Goal: Task Accomplishment & Management: Complete application form

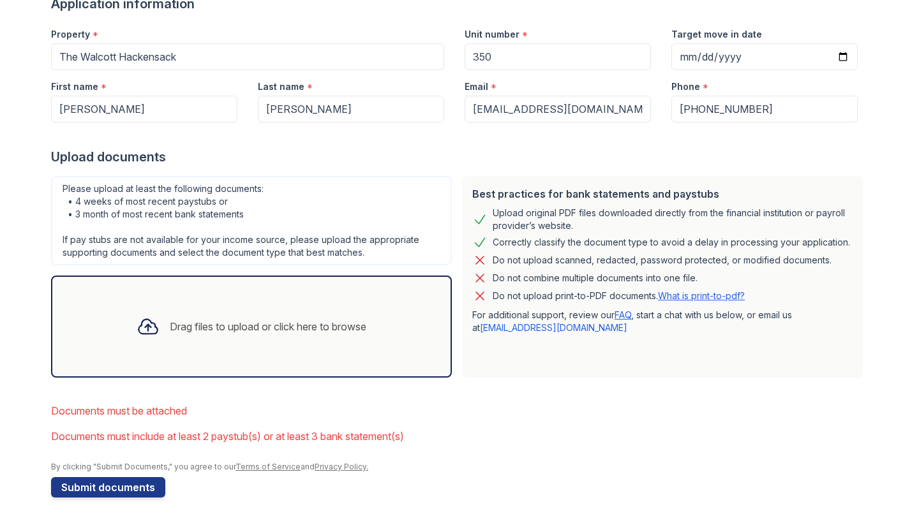
scroll to position [148, 0]
click at [218, 319] on div "Drag files to upload or click here to browse" at bounding box center [268, 326] width 197 height 15
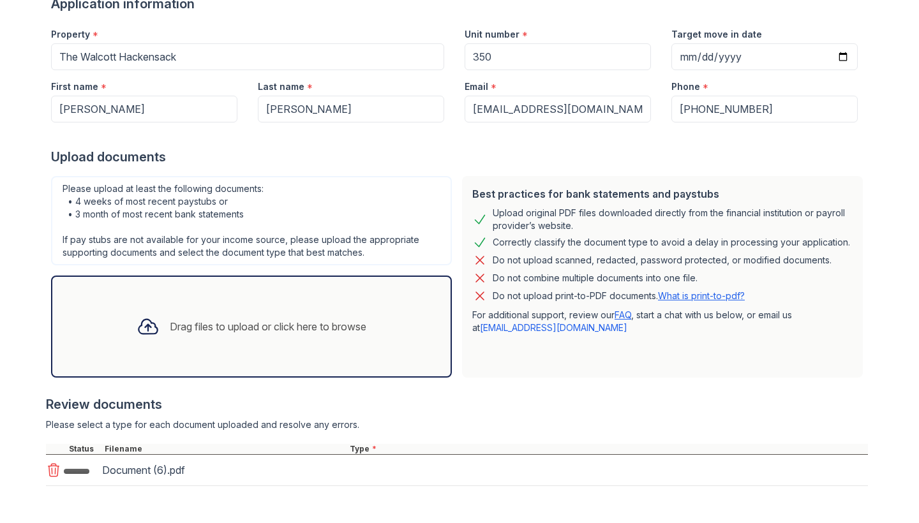
click at [377, 342] on div "Drag files to upload or click here to browse" at bounding box center [251, 326] width 250 height 43
click at [386, 357] on div "Drag files to upload or click here to browse" at bounding box center [251, 327] width 401 height 102
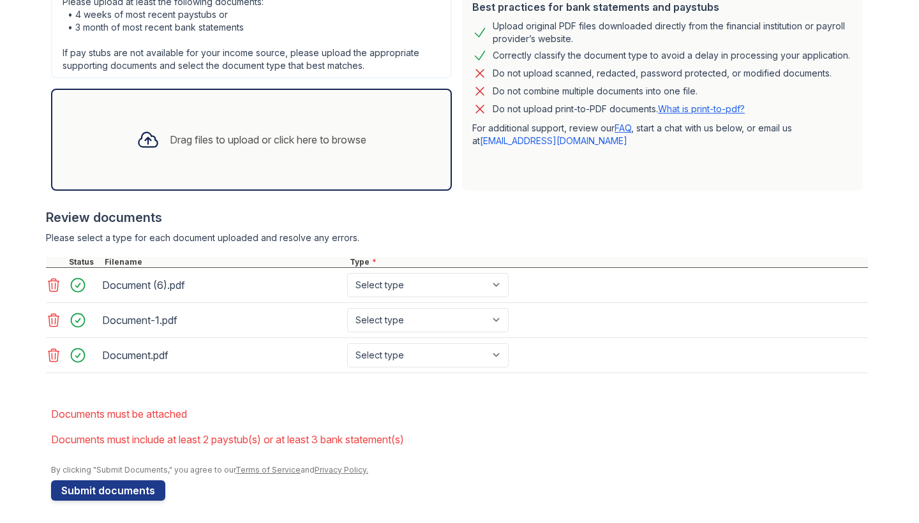
scroll to position [336, 0]
select select "bank_statement"
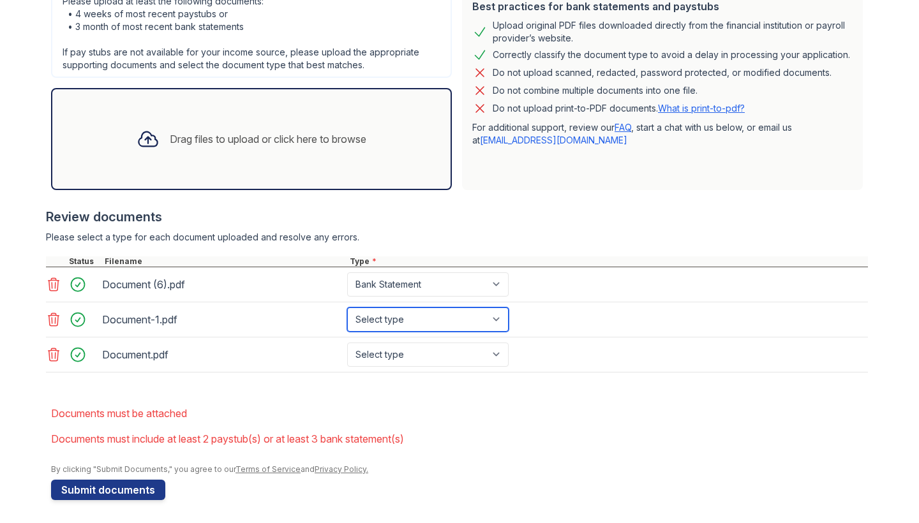
select select "bank_statement"
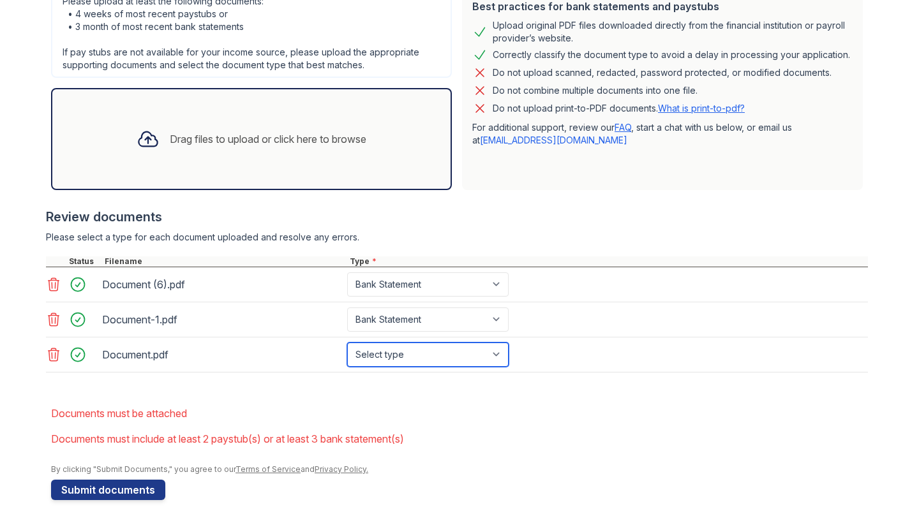
select select "bank_statement"
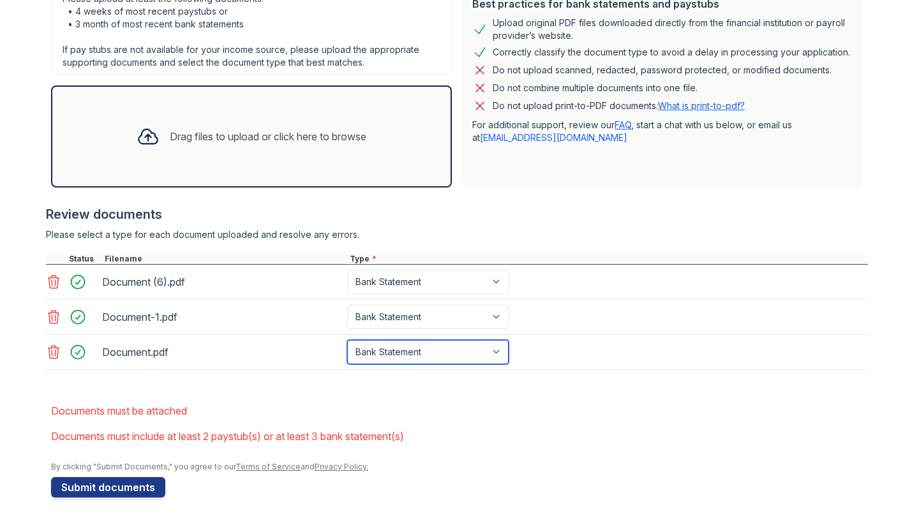
scroll to position [338, 0]
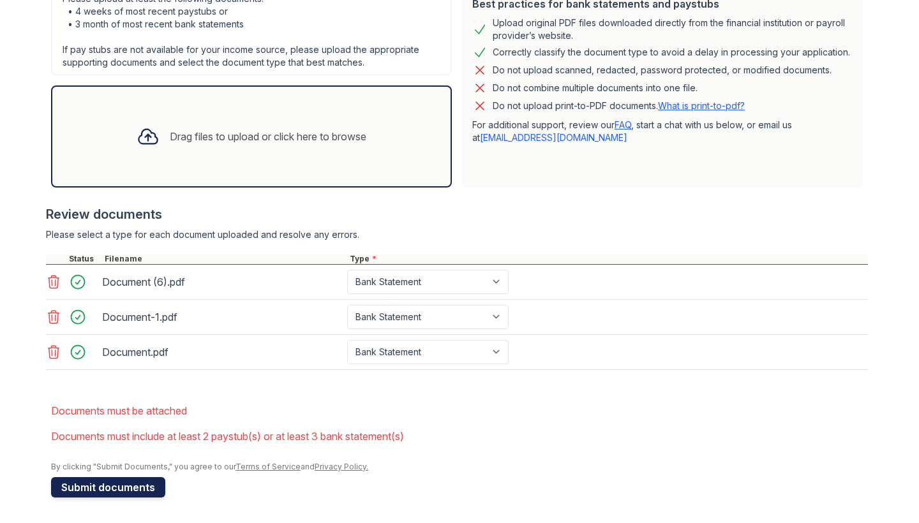
click at [123, 487] on button "Submit documents" at bounding box center [108, 487] width 114 height 20
